Goal: Task Accomplishment & Management: Manage account settings

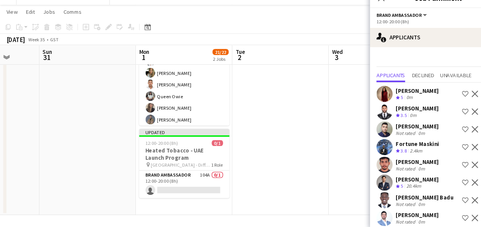
scroll to position [72, 0]
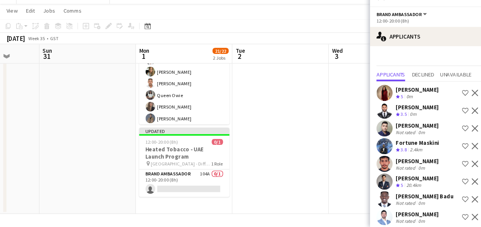
click at [438, 100] on app-icon "Shortlist crew" at bounding box center [441, 100] width 6 height 6
click at [438, 132] on app-icon "Shortlist crew" at bounding box center [441, 134] width 6 height 6
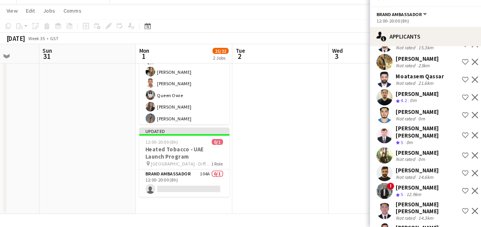
scroll to position [473, 0]
click at [438, 159] on app-icon "Shortlist crew" at bounding box center [441, 159] width 6 height 6
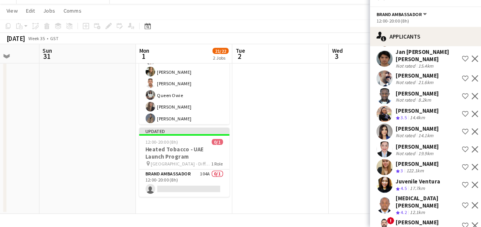
scroll to position [1241, 0]
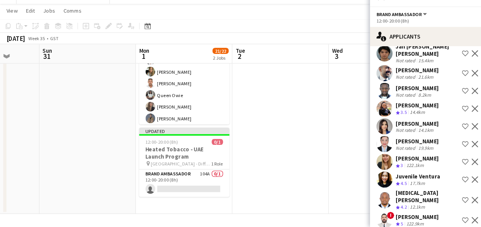
click at [438, 129] on app-icon "Shortlist crew" at bounding box center [441, 132] width 6 height 6
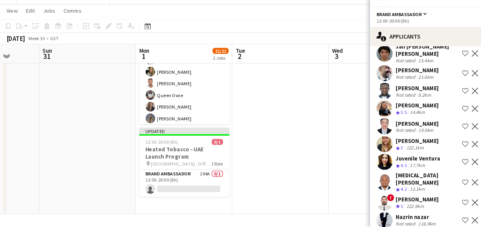
scroll to position [1295, 0]
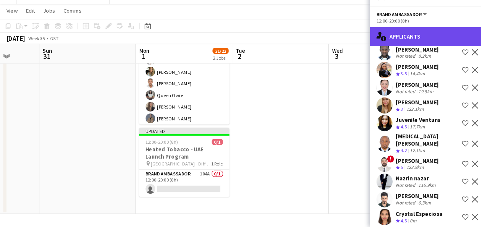
click at [404, 43] on div "single-neutral-actions-information Applicants" at bounding box center [416, 46] width 130 height 18
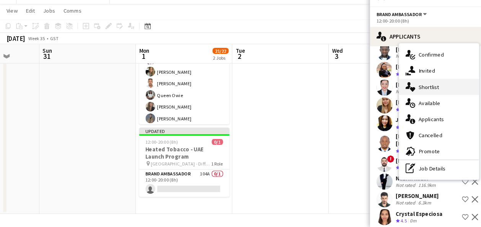
click at [410, 94] on div "single-neutral-actions-heart Shortlist" at bounding box center [417, 94] width 76 height 15
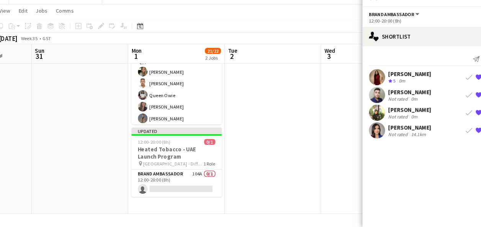
scroll to position [72, 0]
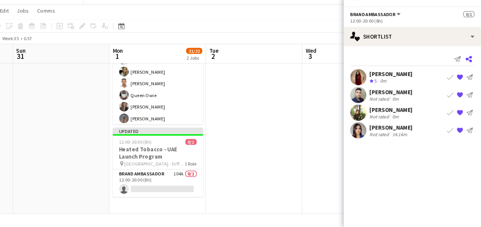
click at [472, 67] on icon "Share" at bounding box center [470, 68] width 6 height 6
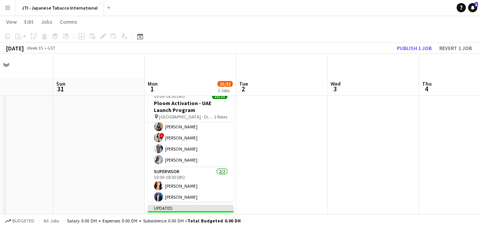
scroll to position [72, 0]
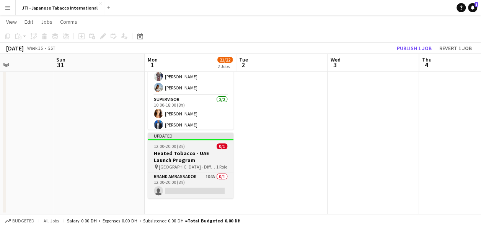
click at [193, 163] on h3 "Heated Tobacco - UAE Launch Program" at bounding box center [191, 157] width 86 height 14
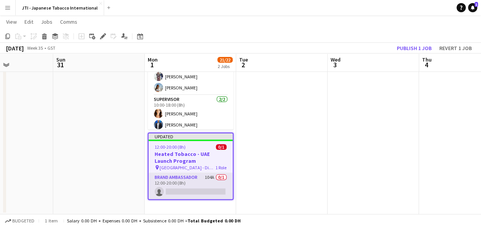
click at [185, 176] on app-card-role "Brand Ambassador 104A 0/1 12:00-20:00 (8h) single-neutral-actions" at bounding box center [191, 186] width 84 height 26
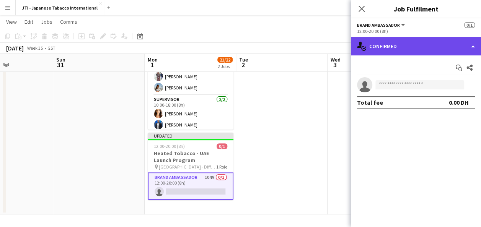
click at [468, 48] on div "single-neutral-actions-check-2 Confirmed" at bounding box center [416, 46] width 130 height 18
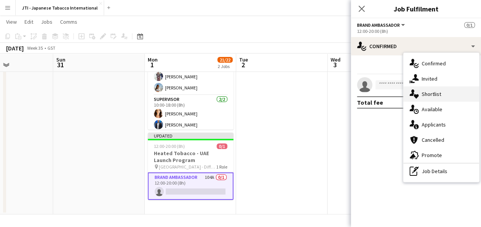
click at [442, 94] on div "single-neutral-actions-heart Shortlist" at bounding box center [442, 94] width 76 height 15
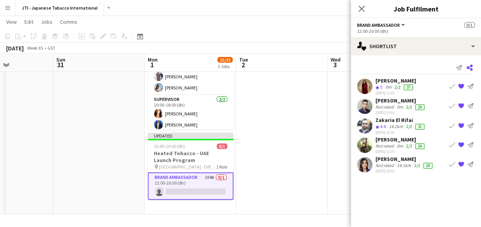
click at [471, 69] on icon at bounding box center [470, 68] width 6 height 6
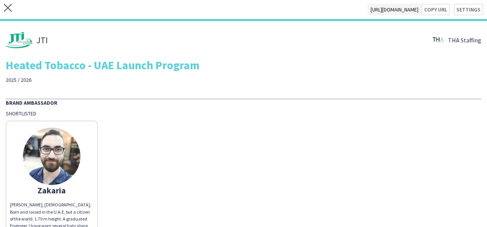
scroll to position [50, 0]
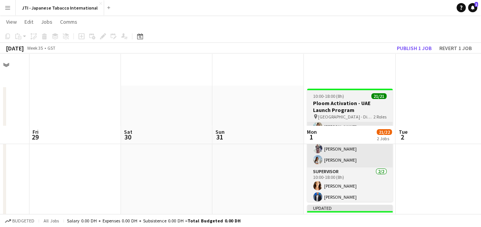
scroll to position [72, 0]
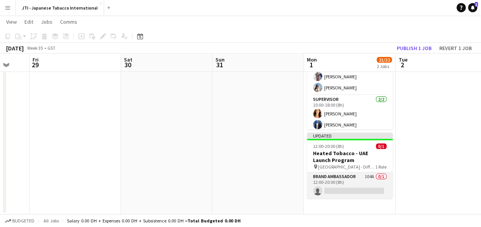
click at [344, 178] on app-card-role "Brand Ambassador 104A 0/1 12:00-20:00 (8h) single-neutral-actions" at bounding box center [350, 186] width 86 height 26
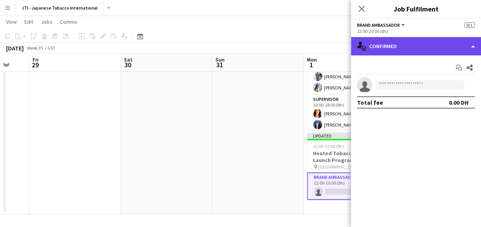
click at [431, 47] on div "single-neutral-actions-check-2 Confirmed" at bounding box center [416, 46] width 130 height 18
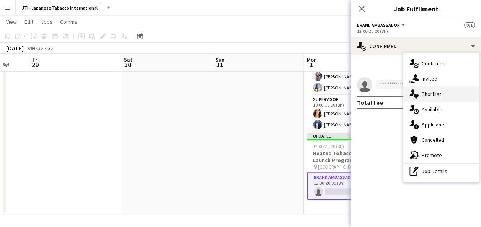
click at [431, 95] on div "single-neutral-actions-heart Shortlist" at bounding box center [442, 94] width 76 height 15
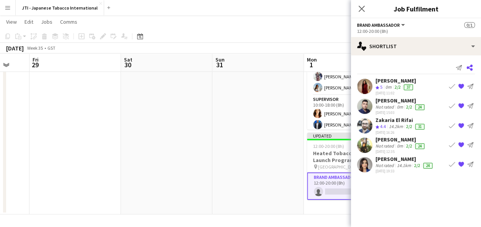
click at [472, 65] on app-icon "Share" at bounding box center [469, 67] width 11 height 11
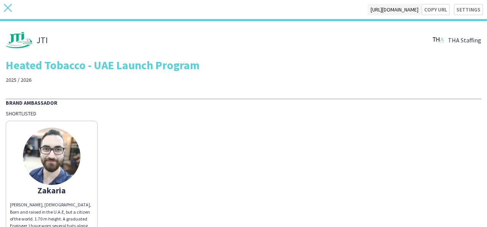
click at [7, 7] on icon at bounding box center [8, 8] width 8 height 8
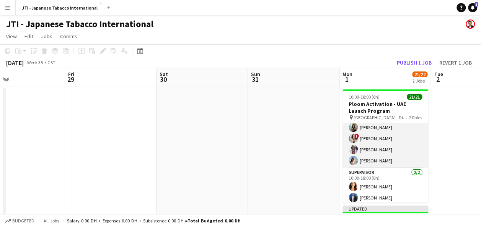
scroll to position [72, 0]
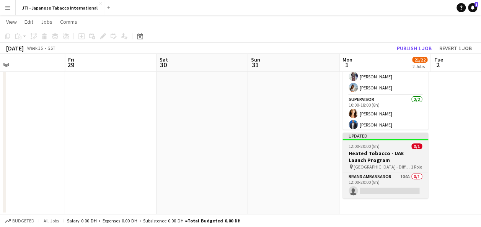
click at [369, 171] on app-job-card "Updated 12:00-20:00 (8h) 0/1 Heated Tobacco - UAE Launch Program pin [GEOGRAPHI…" at bounding box center [386, 166] width 86 height 66
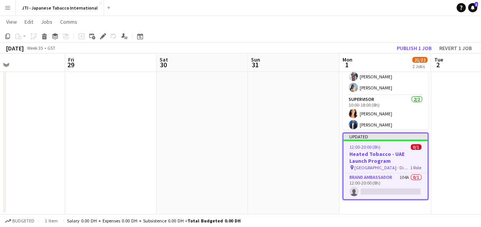
click at [369, 171] on app-job-card "Updated 12:00-20:00 (8h) 0/1 Heated Tobacco - UAE Launch Program pin [GEOGRAPHI…" at bounding box center [386, 166] width 86 height 67
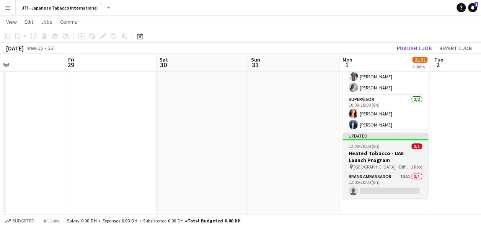
click at [369, 171] on app-job-card "Updated 12:00-20:00 (8h) 0/1 Heated Tobacco - UAE Launch Program pin [GEOGRAPHI…" at bounding box center [386, 166] width 86 height 66
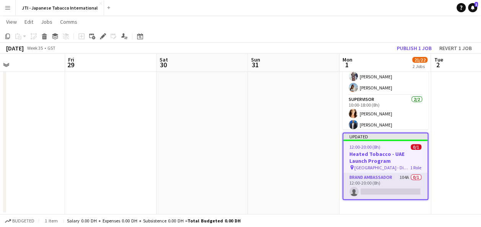
click at [378, 182] on app-card-role "Brand Ambassador 104A 0/1 12:00-20:00 (8h) single-neutral-actions" at bounding box center [385, 186] width 84 height 26
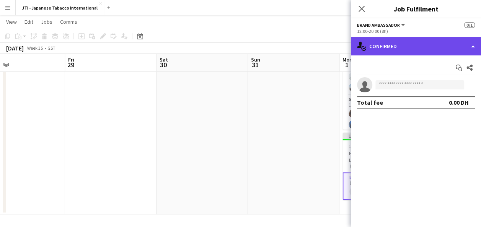
click at [416, 47] on div "single-neutral-actions-check-2 Confirmed" at bounding box center [416, 46] width 130 height 18
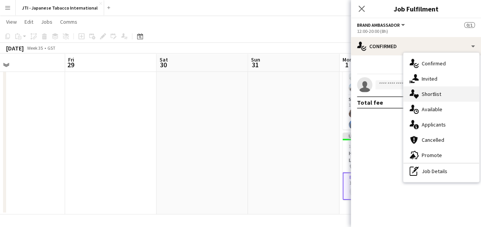
click at [423, 99] on div "single-neutral-actions-heart Shortlist" at bounding box center [442, 94] width 76 height 15
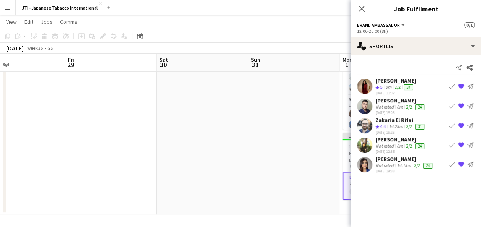
click at [386, 87] on div "0m" at bounding box center [388, 87] width 9 height 7
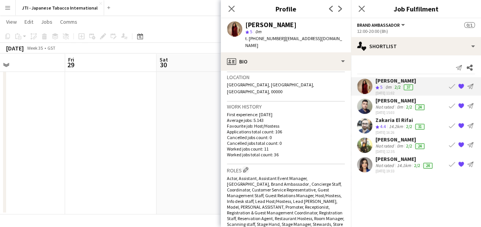
scroll to position [0, 0]
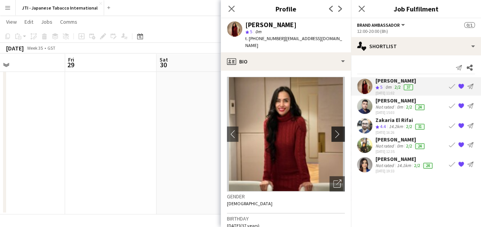
click at [333, 136] on app-icon "chevron-right" at bounding box center [339, 134] width 12 height 8
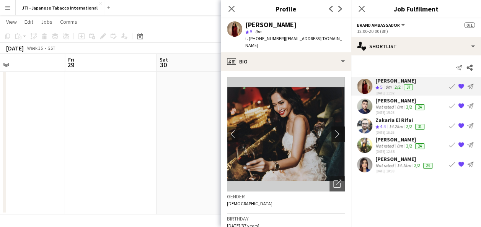
click at [333, 136] on app-icon "chevron-right" at bounding box center [339, 134] width 12 height 8
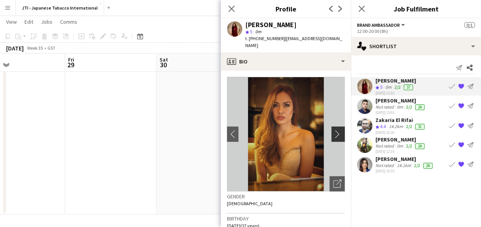
click at [333, 136] on app-icon "chevron-right" at bounding box center [339, 134] width 12 height 8
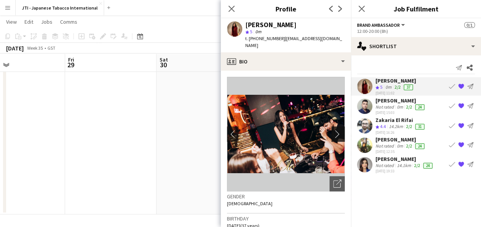
click at [333, 136] on app-icon "chevron-right" at bounding box center [339, 134] width 12 height 8
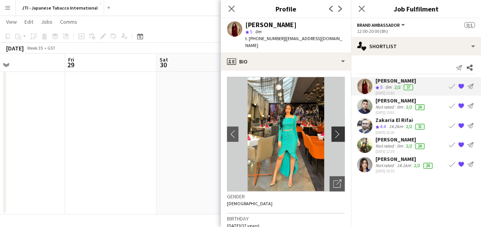
click at [333, 136] on app-icon "chevron-right" at bounding box center [339, 134] width 12 height 8
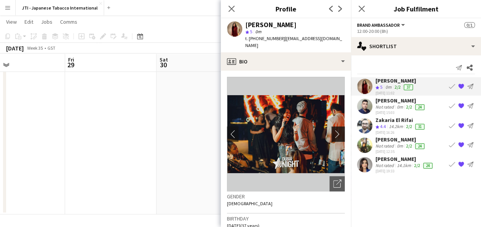
click at [333, 136] on app-icon "chevron-right" at bounding box center [339, 134] width 12 height 8
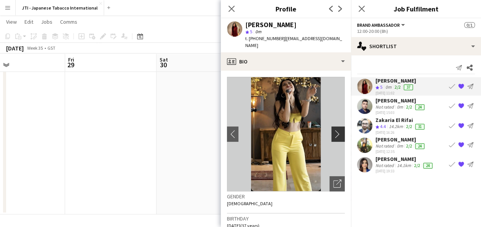
click at [333, 136] on app-icon "chevron-right" at bounding box center [339, 134] width 12 height 8
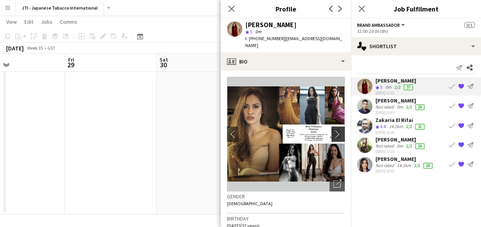
click at [333, 136] on app-icon "chevron-right" at bounding box center [339, 134] width 12 height 8
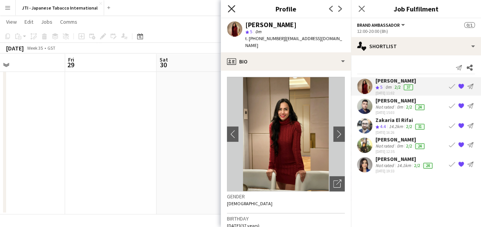
click at [231, 10] on icon at bounding box center [231, 8] width 7 height 7
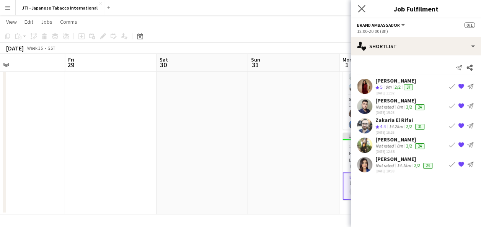
click at [357, 10] on app-icon "Close pop-in" at bounding box center [361, 8] width 11 height 11
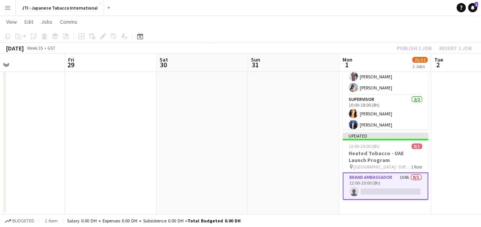
click at [378, 182] on app-card-role "Brand Ambassador 104A 0/1 12:00-20:00 (8h) single-neutral-actions" at bounding box center [386, 187] width 86 height 28
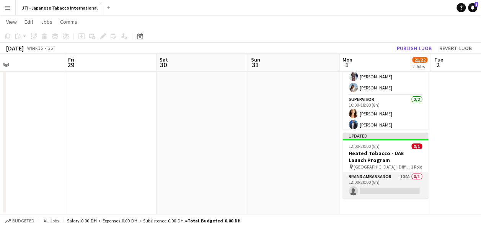
click at [370, 183] on app-card-role "Brand Ambassador 104A 0/1 12:00-20:00 (8h) single-neutral-actions" at bounding box center [386, 186] width 86 height 26
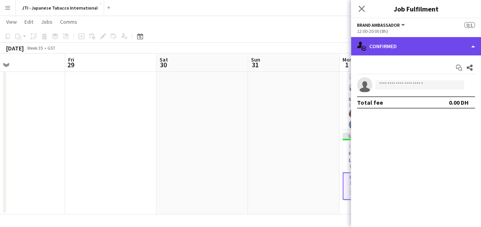
click at [440, 52] on div "single-neutral-actions-check-2 Confirmed" at bounding box center [416, 46] width 130 height 18
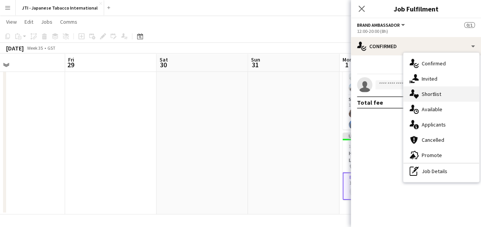
click at [435, 94] on div "single-neutral-actions-heart Shortlist" at bounding box center [442, 94] width 76 height 15
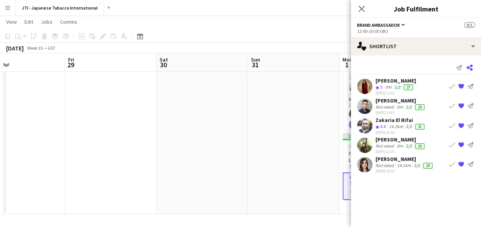
click at [471, 70] on icon at bounding box center [470, 68] width 6 height 6
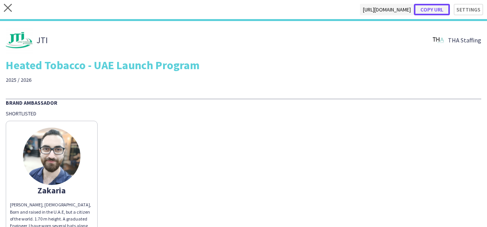
click at [432, 8] on button "Copy url" at bounding box center [432, 9] width 36 height 11
click at [469, 8] on button "Settings" at bounding box center [464, 9] width 37 height 11
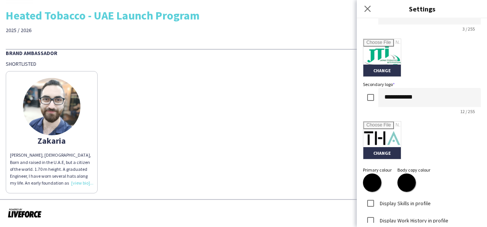
scroll to position [215, 0]
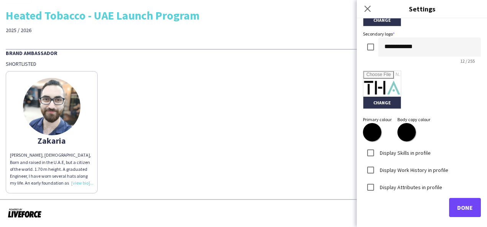
click at [315, 153] on div "Zakaria Zakaria Rifai, Lebanese, Born and raised in the U.A.E, but a citizen of…" at bounding box center [244, 130] width 476 height 126
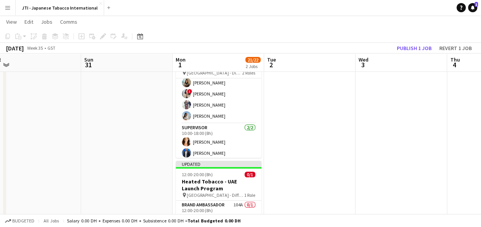
scroll to position [72, 0]
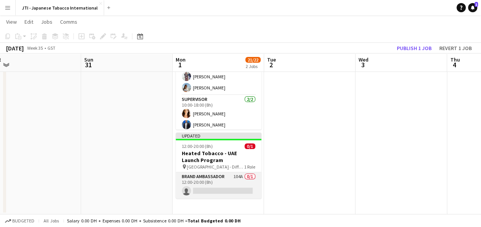
click at [215, 179] on app-card-role "Brand Ambassador 104A 0/1 12:00-20:00 (8h) single-neutral-actions" at bounding box center [219, 186] width 86 height 26
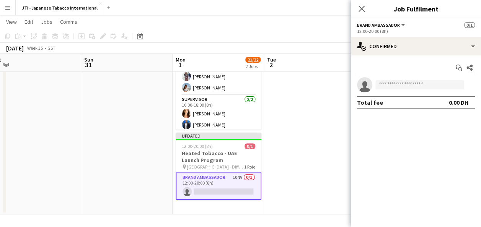
click at [289, 153] on app-date-cell at bounding box center [310, 113] width 92 height 201
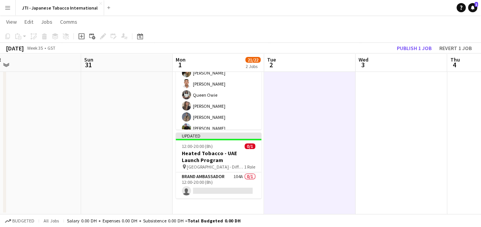
scroll to position [0, 0]
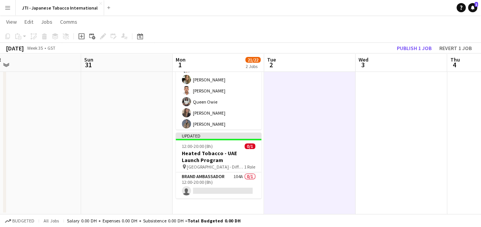
click at [380, 130] on app-date-cell at bounding box center [402, 113] width 92 height 201
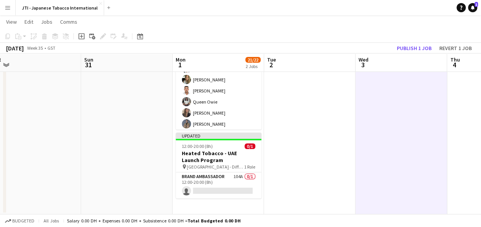
click at [355, 121] on app-date-cell at bounding box center [310, 113] width 92 height 201
